Goal: Information Seeking & Learning: Learn about a topic

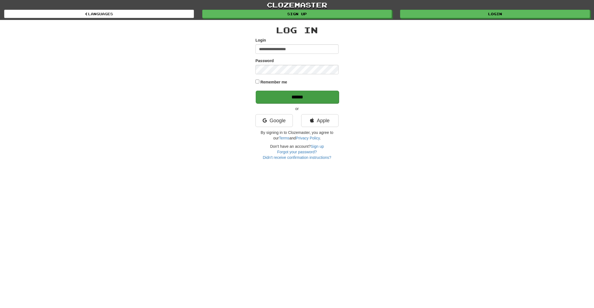
type input "**********"
click at [319, 98] on input "******" at bounding box center [297, 97] width 83 height 13
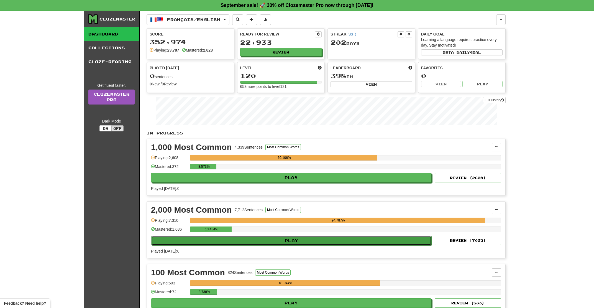
click at [286, 245] on button "Play" at bounding box center [291, 240] width 281 height 9
select select "**"
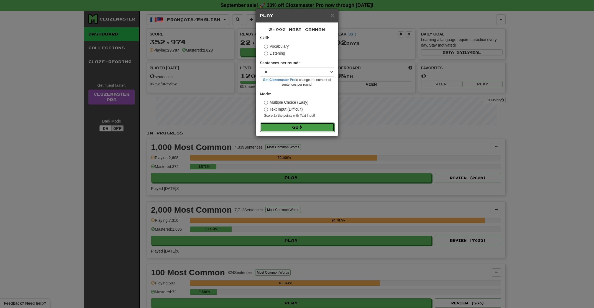
click at [301, 129] on span at bounding box center [301, 127] width 4 height 4
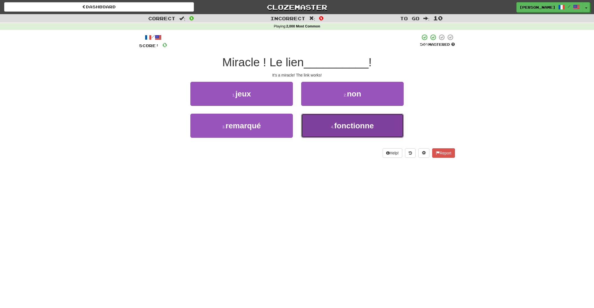
click at [319, 128] on button "4 . fonctionne" at bounding box center [352, 126] width 103 height 24
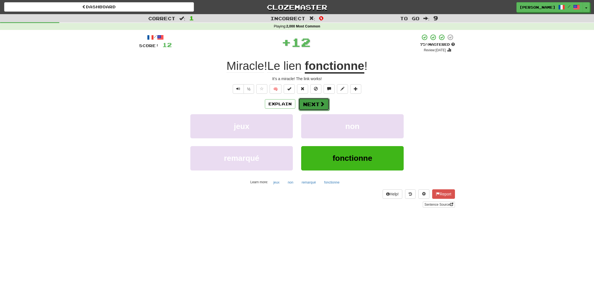
click at [315, 105] on button "Next" at bounding box center [314, 104] width 31 height 13
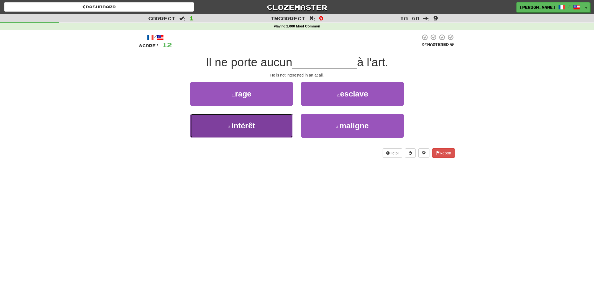
click at [279, 128] on button "3 . intérêt" at bounding box center [241, 126] width 103 height 24
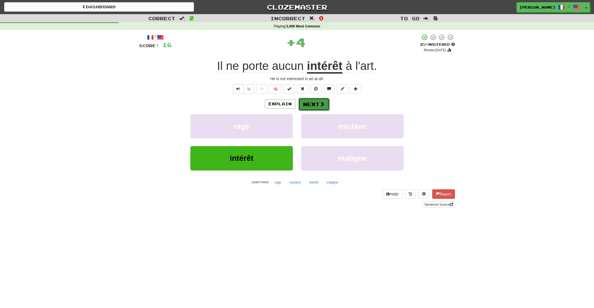
click at [324, 103] on button "Next" at bounding box center [314, 104] width 31 height 13
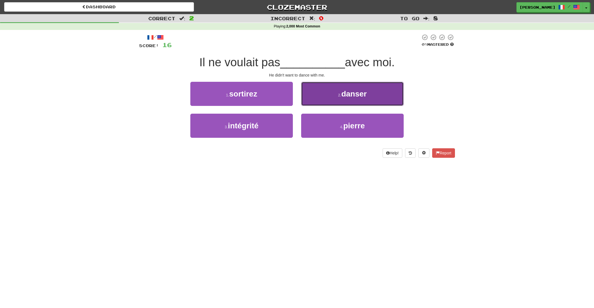
click at [324, 103] on button "2 . danser" at bounding box center [352, 94] width 103 height 24
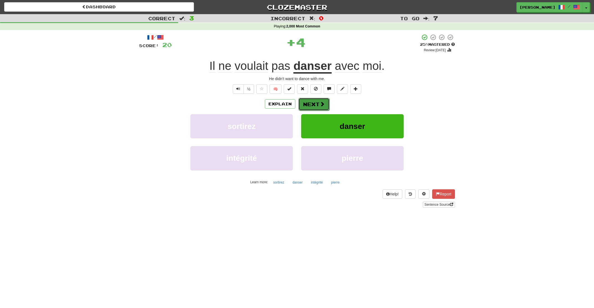
click at [321, 106] on span at bounding box center [322, 103] width 5 height 5
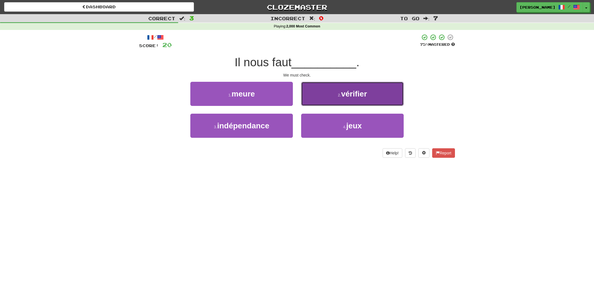
click at [321, 104] on button "2 . vérifier" at bounding box center [352, 94] width 103 height 24
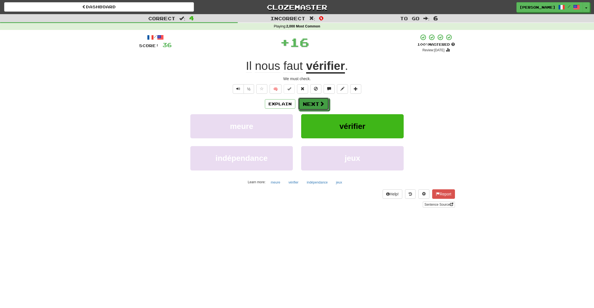
click at [321, 104] on span at bounding box center [322, 103] width 5 height 5
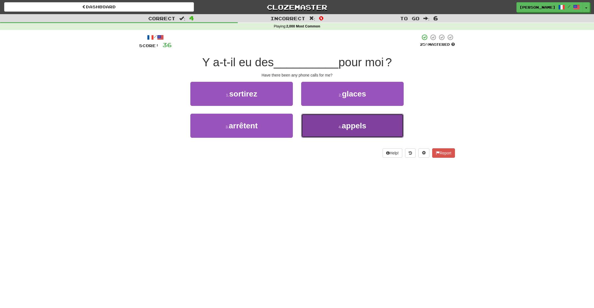
click at [321, 124] on button "4 . appels" at bounding box center [352, 126] width 103 height 24
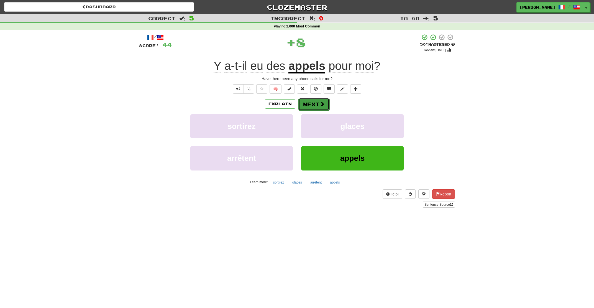
click at [317, 103] on button "Next" at bounding box center [314, 104] width 31 height 13
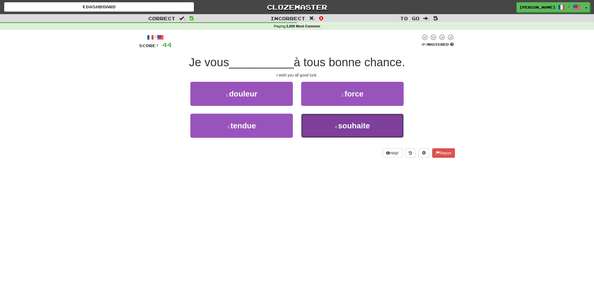
click at [323, 120] on button "4 . souhaite" at bounding box center [352, 126] width 103 height 24
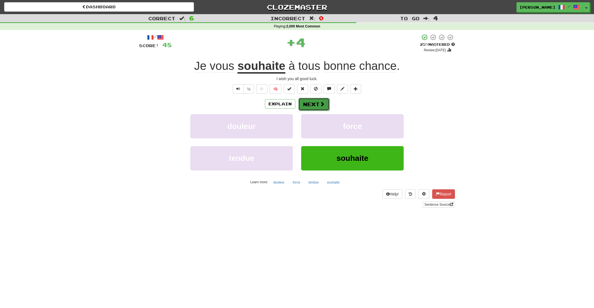
click at [318, 103] on button "Next" at bounding box center [314, 104] width 31 height 13
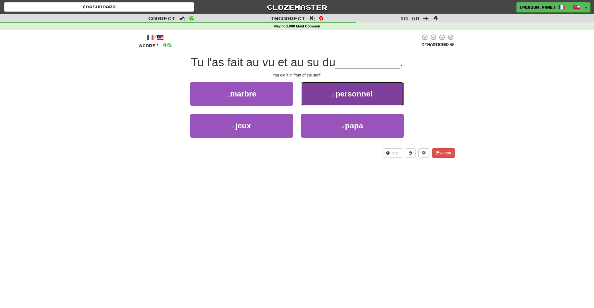
click at [326, 94] on button "2 . personnel" at bounding box center [352, 94] width 103 height 24
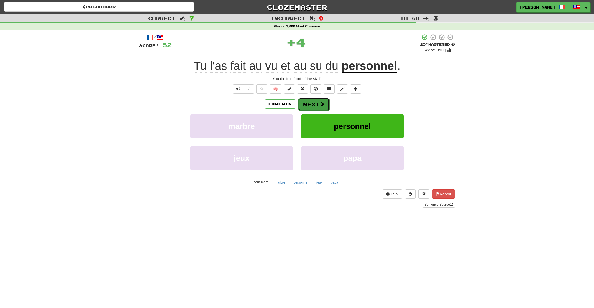
click at [326, 103] on button "Next" at bounding box center [314, 104] width 31 height 13
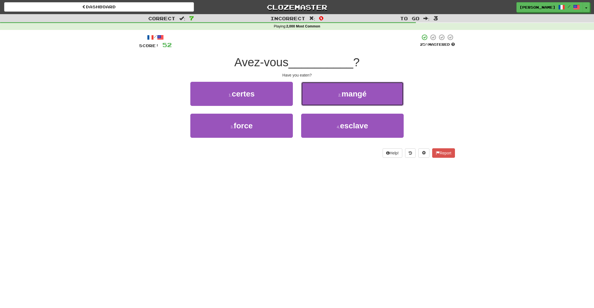
click at [326, 103] on button "2 . mangé" at bounding box center [352, 94] width 103 height 24
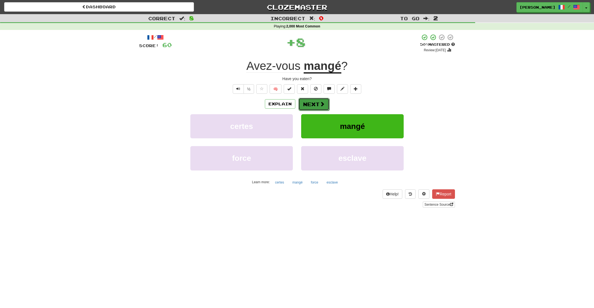
click at [308, 104] on button "Next" at bounding box center [314, 104] width 31 height 13
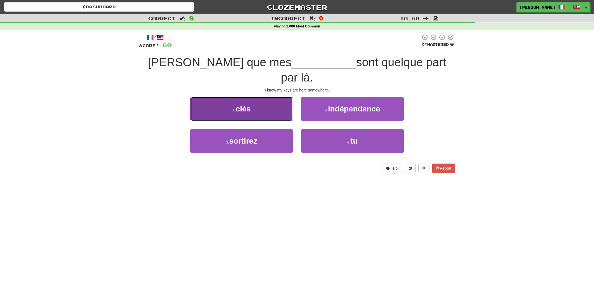
click at [270, 101] on button "1 . clés" at bounding box center [241, 109] width 103 height 24
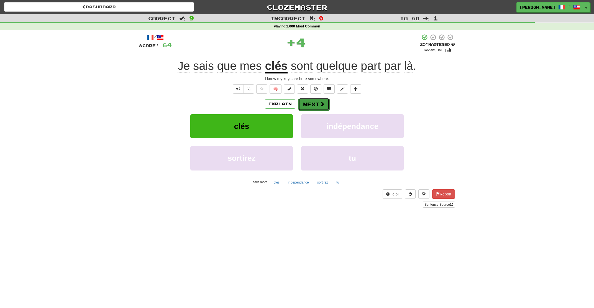
click at [323, 101] on span at bounding box center [322, 103] width 5 height 5
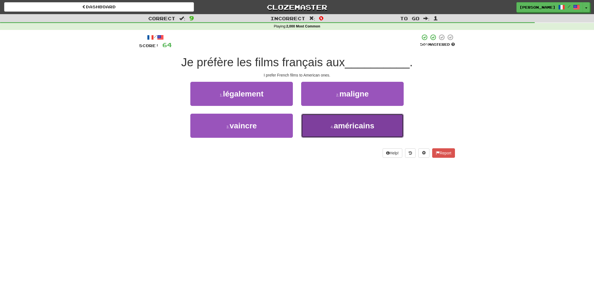
click at [321, 129] on button "4 . américains" at bounding box center [352, 126] width 103 height 24
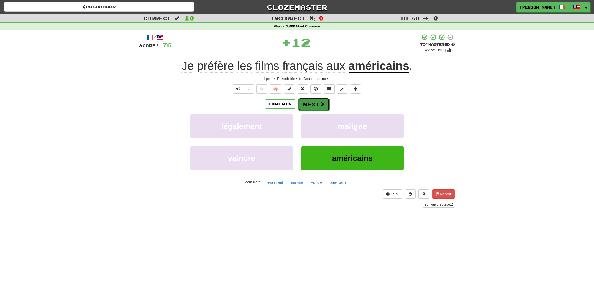
click at [319, 107] on button "Next" at bounding box center [314, 104] width 31 height 13
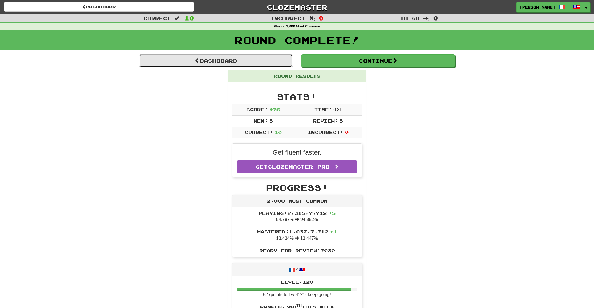
click at [269, 59] on link "Dashboard" at bounding box center [216, 60] width 154 height 13
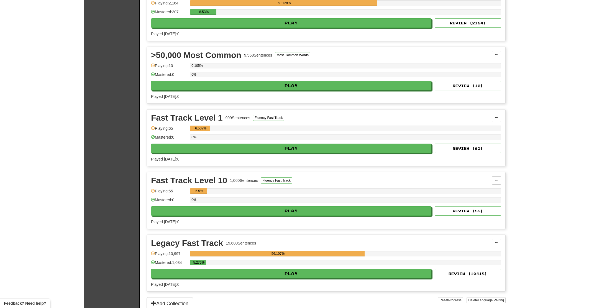
scroll to position [357, 0]
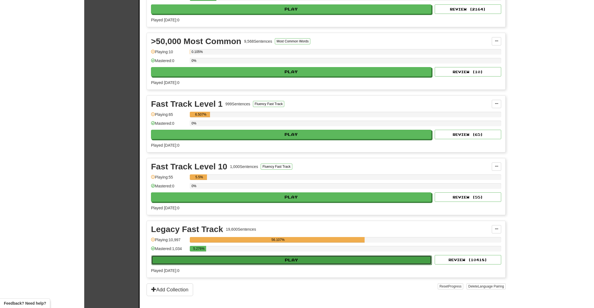
click at [263, 261] on button "Play" at bounding box center [291, 259] width 281 height 9
select select "**"
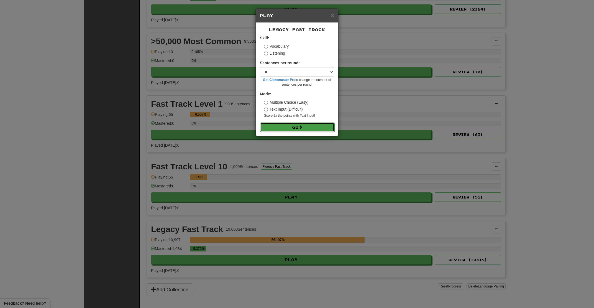
click at [301, 128] on span at bounding box center [301, 127] width 4 height 4
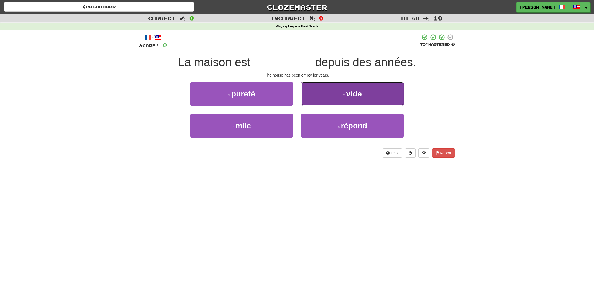
click at [336, 101] on button "2 . vide" at bounding box center [352, 94] width 103 height 24
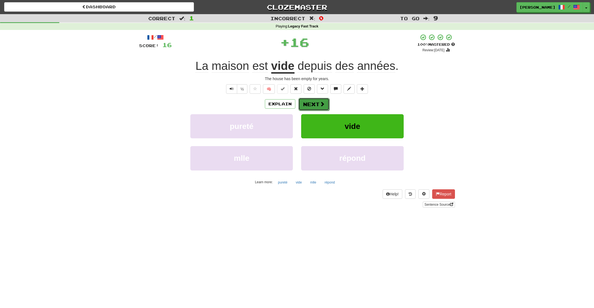
click at [312, 105] on button "Next" at bounding box center [314, 104] width 31 height 13
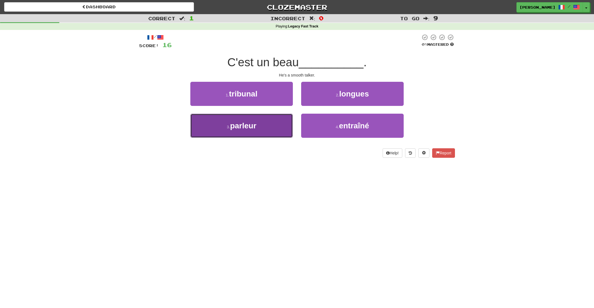
click at [266, 131] on button "3 . parleur" at bounding box center [241, 126] width 103 height 24
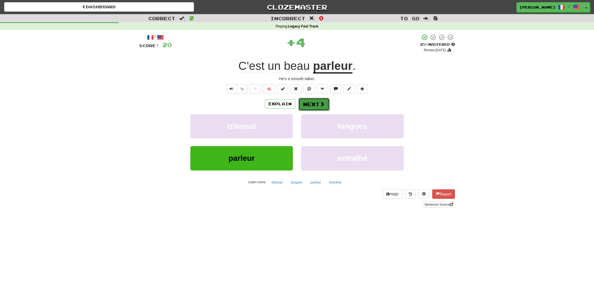
click at [306, 105] on button "Next" at bounding box center [314, 104] width 31 height 13
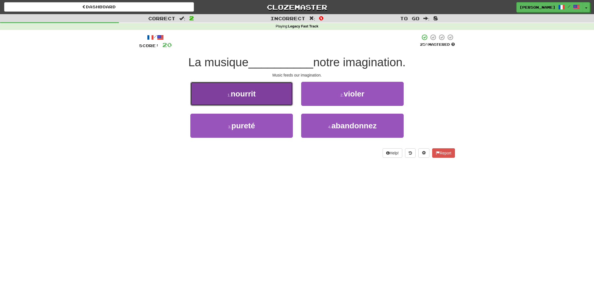
click at [284, 98] on button "1 . nourrit" at bounding box center [241, 94] width 103 height 24
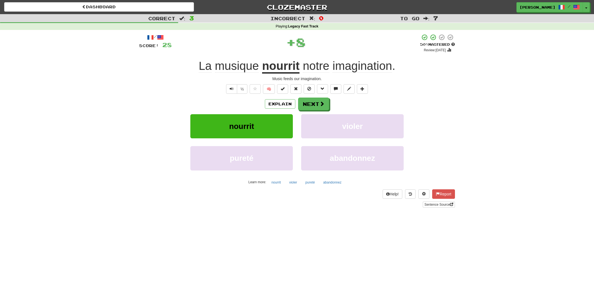
click at [298, 102] on div "Explain Next" at bounding box center [297, 104] width 316 height 13
click at [304, 103] on button "Next" at bounding box center [314, 104] width 31 height 13
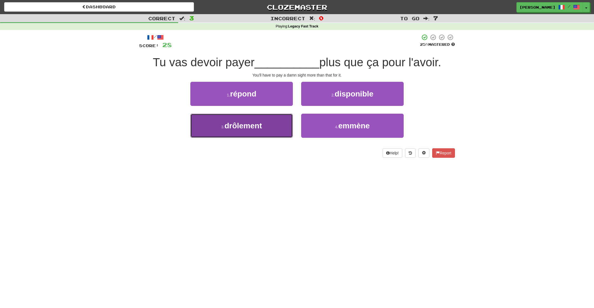
click at [274, 127] on button "3 . drôlement" at bounding box center [241, 126] width 103 height 24
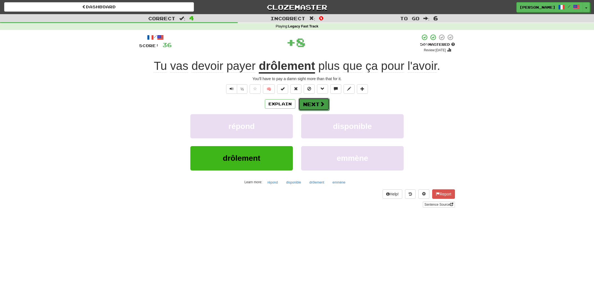
click at [319, 99] on button "Next" at bounding box center [314, 104] width 31 height 13
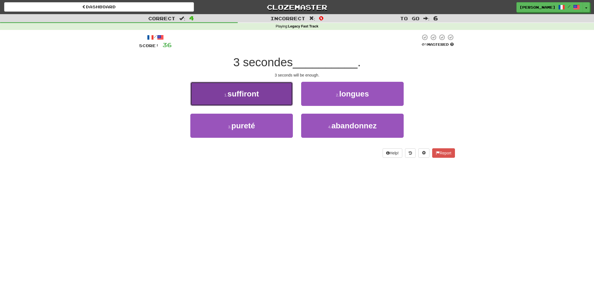
click at [282, 101] on button "1 . suffiront" at bounding box center [241, 94] width 103 height 24
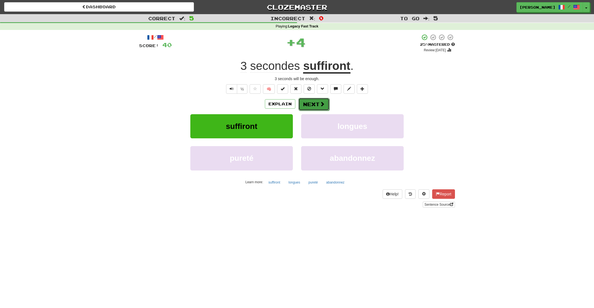
click at [309, 101] on button "Next" at bounding box center [314, 104] width 31 height 13
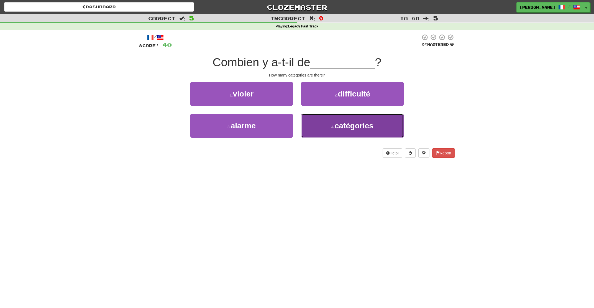
click at [315, 127] on button "4 . catégories" at bounding box center [352, 126] width 103 height 24
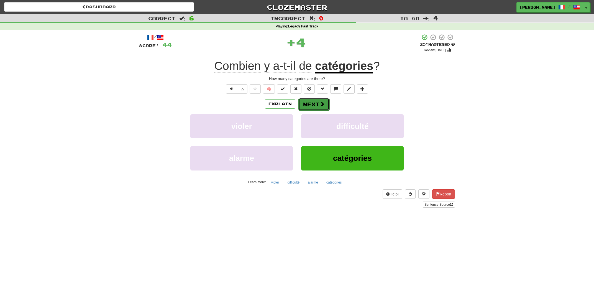
click at [309, 107] on button "Next" at bounding box center [314, 104] width 31 height 13
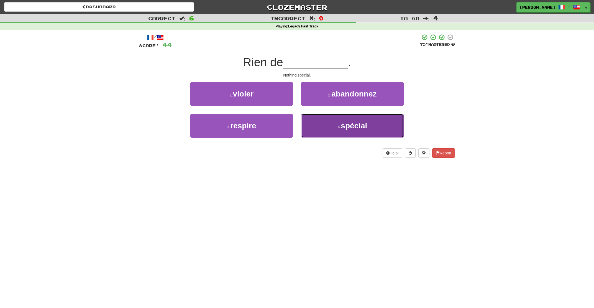
click at [317, 122] on button "4 . spécial" at bounding box center [352, 126] width 103 height 24
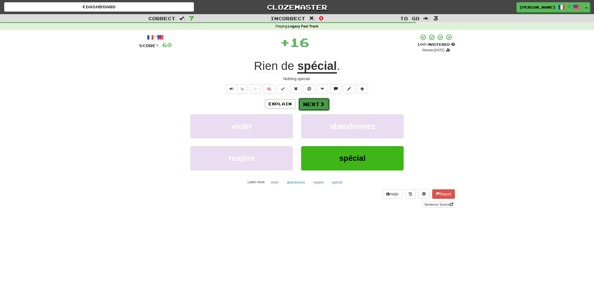
click at [303, 101] on button "Next" at bounding box center [314, 104] width 31 height 13
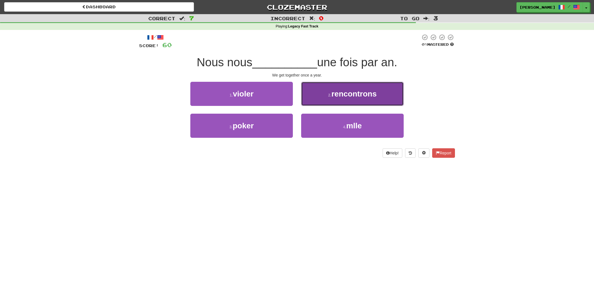
click at [330, 96] on small "2 ." at bounding box center [329, 95] width 3 height 4
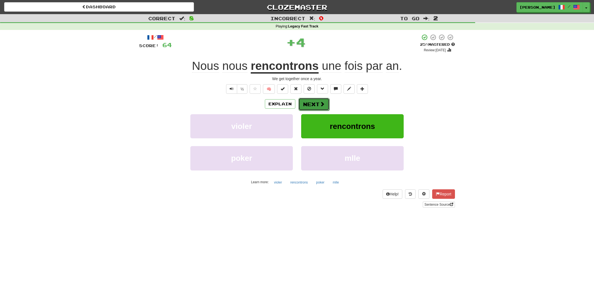
click at [314, 103] on button "Next" at bounding box center [314, 104] width 31 height 13
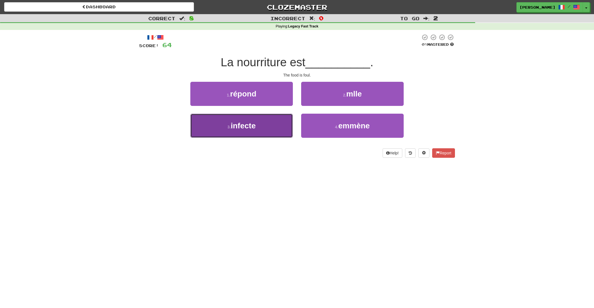
click at [274, 120] on button "3 . infecte" at bounding box center [241, 126] width 103 height 24
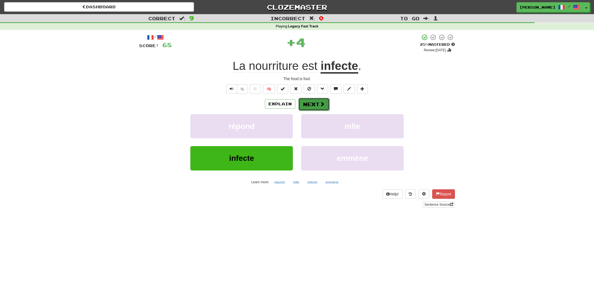
click at [327, 105] on button "Next" at bounding box center [314, 104] width 31 height 13
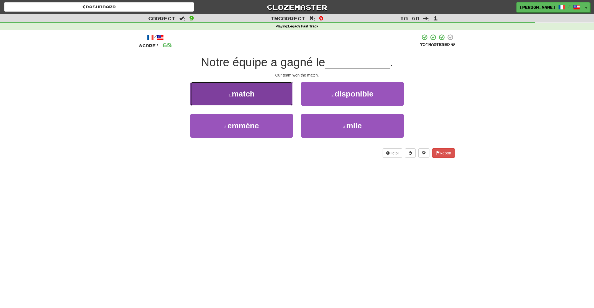
click at [271, 100] on button "1 . match" at bounding box center [241, 94] width 103 height 24
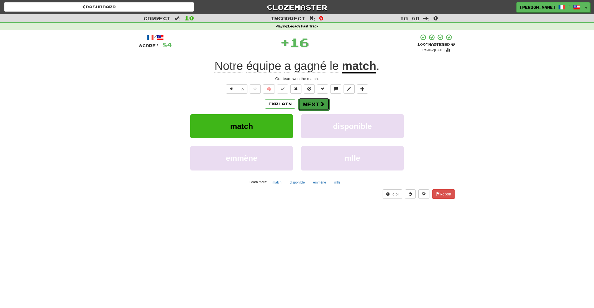
click at [318, 103] on button "Next" at bounding box center [314, 104] width 31 height 13
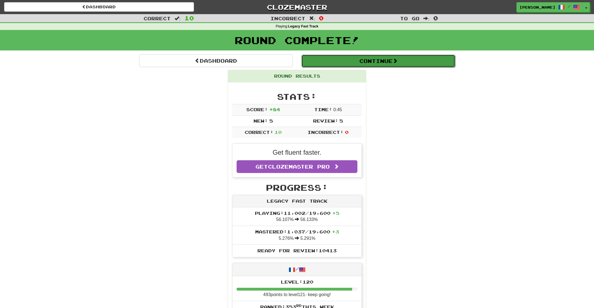
click at [371, 64] on button "Continue" at bounding box center [379, 61] width 154 height 13
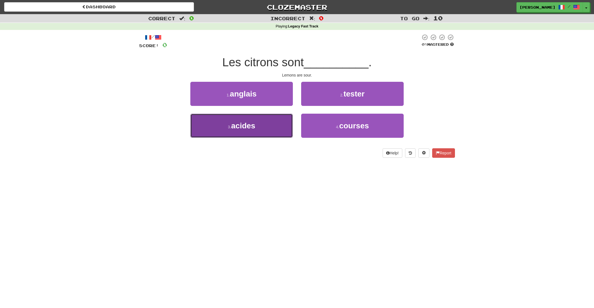
click at [254, 124] on span "acides" at bounding box center [243, 125] width 24 height 9
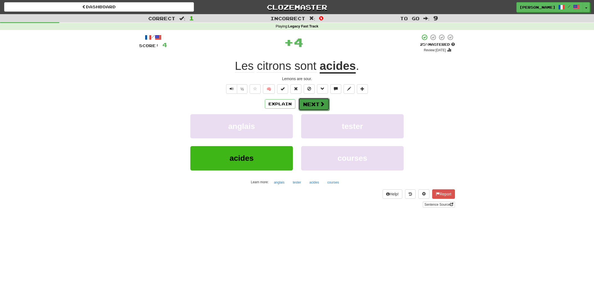
click at [314, 99] on button "Next" at bounding box center [314, 104] width 31 height 13
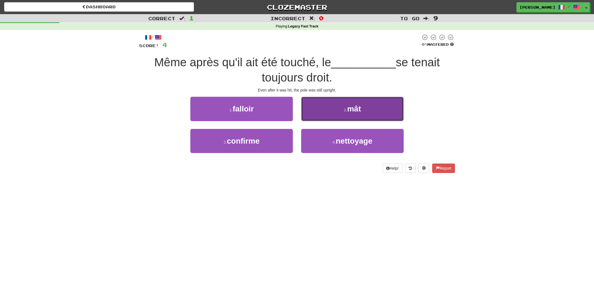
click at [316, 112] on button "2 . mât" at bounding box center [352, 109] width 103 height 24
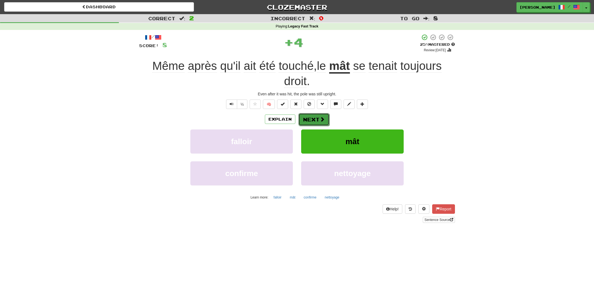
click at [314, 123] on button "Next" at bounding box center [314, 119] width 31 height 13
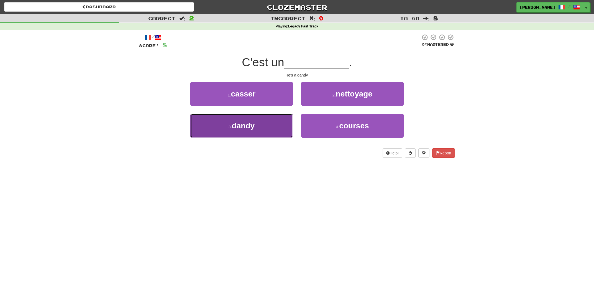
click at [239, 133] on button "3 . dandy" at bounding box center [241, 126] width 103 height 24
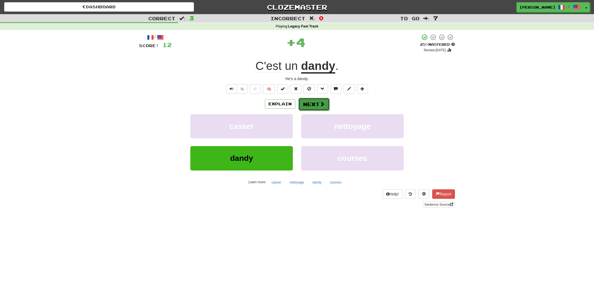
click at [317, 103] on button "Next" at bounding box center [314, 104] width 31 height 13
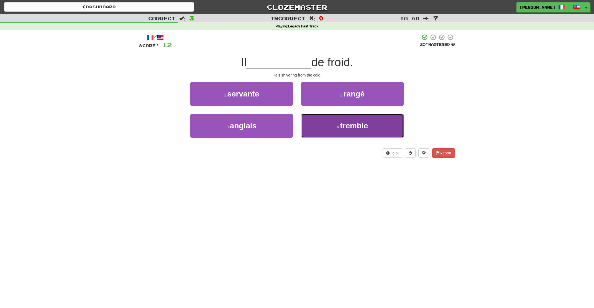
click at [317, 123] on button "4 . tremble" at bounding box center [352, 126] width 103 height 24
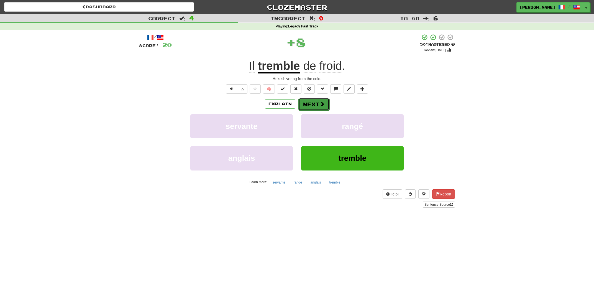
click at [316, 107] on button "Next" at bounding box center [314, 104] width 31 height 13
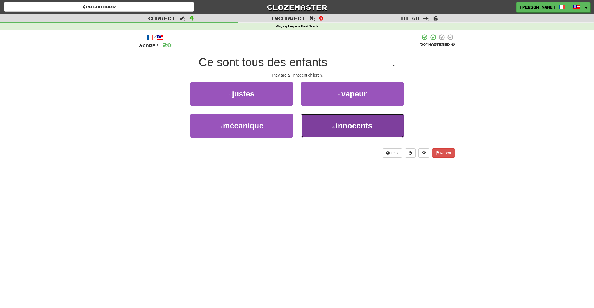
click at [319, 124] on button "4 . innocents" at bounding box center [352, 126] width 103 height 24
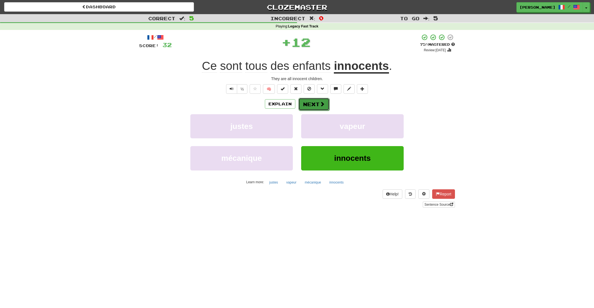
click at [316, 106] on button "Next" at bounding box center [314, 104] width 31 height 13
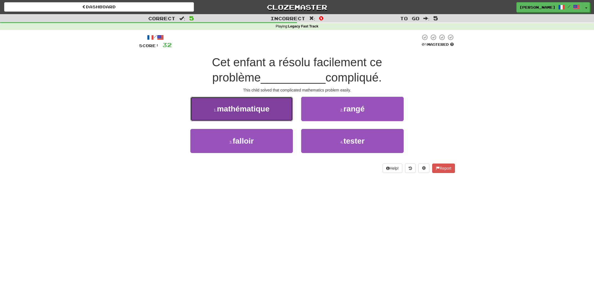
click at [275, 116] on button "1 . mathématique" at bounding box center [241, 109] width 103 height 24
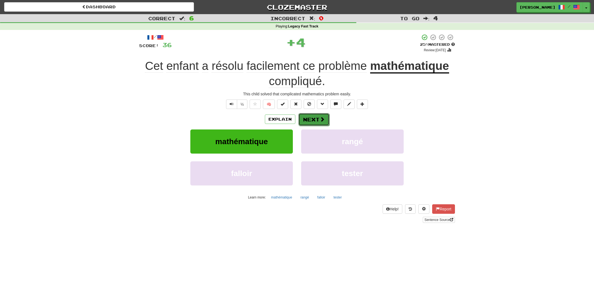
click at [316, 118] on button "Next" at bounding box center [314, 119] width 31 height 13
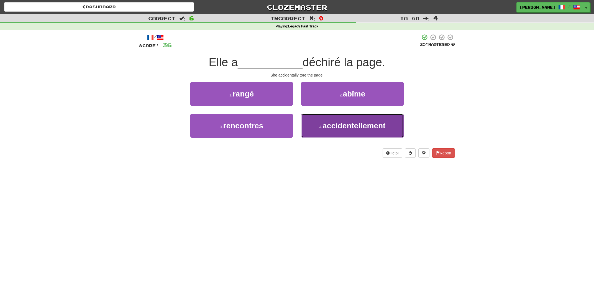
click at [319, 130] on button "4 . accidentellement" at bounding box center [352, 126] width 103 height 24
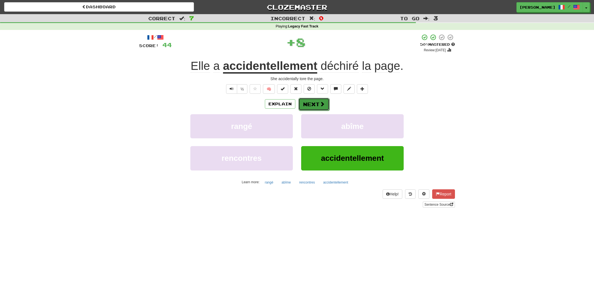
click at [306, 108] on button "Next" at bounding box center [314, 104] width 31 height 13
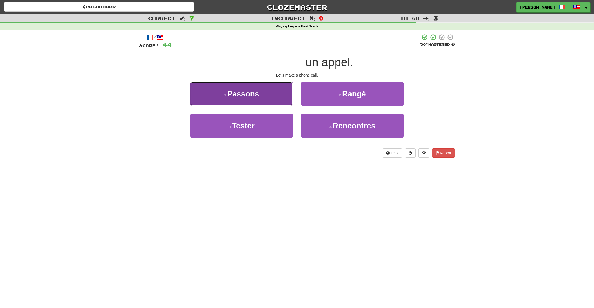
click at [282, 93] on button "1 . Passons" at bounding box center [241, 94] width 103 height 24
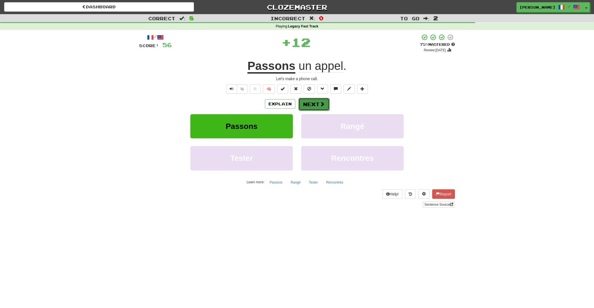
click at [314, 103] on button "Next" at bounding box center [314, 104] width 31 height 13
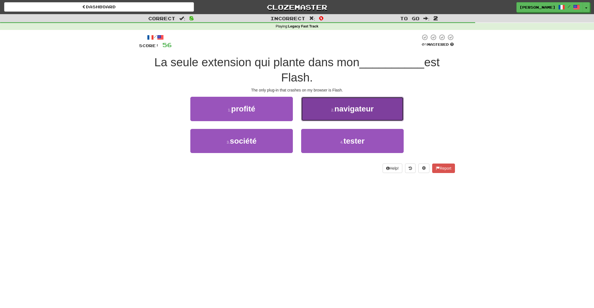
click at [319, 110] on button "2 . navigateur" at bounding box center [352, 109] width 103 height 24
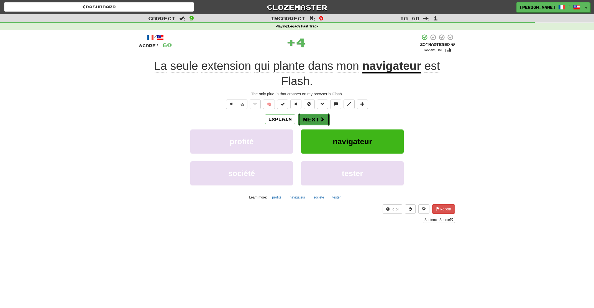
click at [319, 117] on button "Next" at bounding box center [314, 119] width 31 height 13
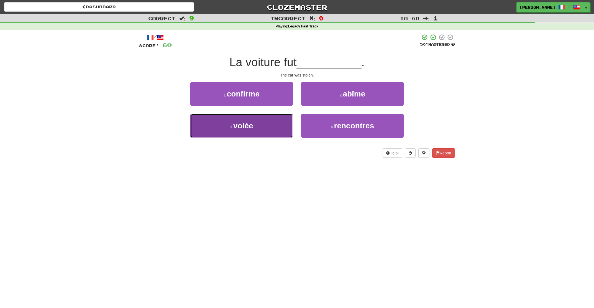
click at [278, 128] on button "3 . volée" at bounding box center [241, 126] width 103 height 24
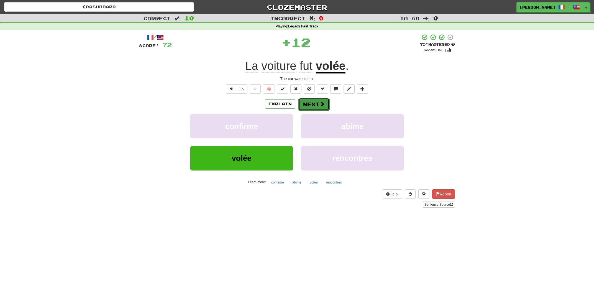
click at [324, 101] on span at bounding box center [322, 103] width 5 height 5
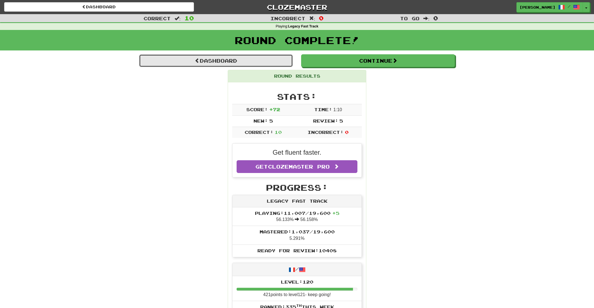
click at [244, 65] on link "Dashboard" at bounding box center [216, 60] width 154 height 13
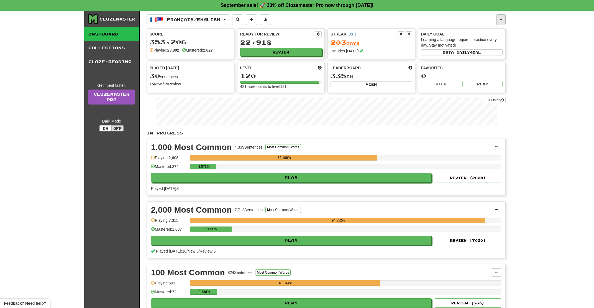
click at [499, 21] on button "button" at bounding box center [501, 19] width 9 height 11
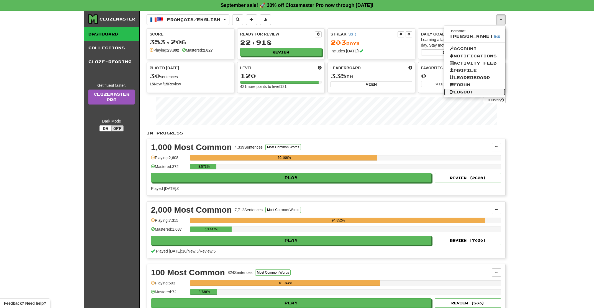
click at [474, 91] on link "Logout" at bounding box center [475, 91] width 62 height 7
